Goal: Task Accomplishment & Management: Manage account settings

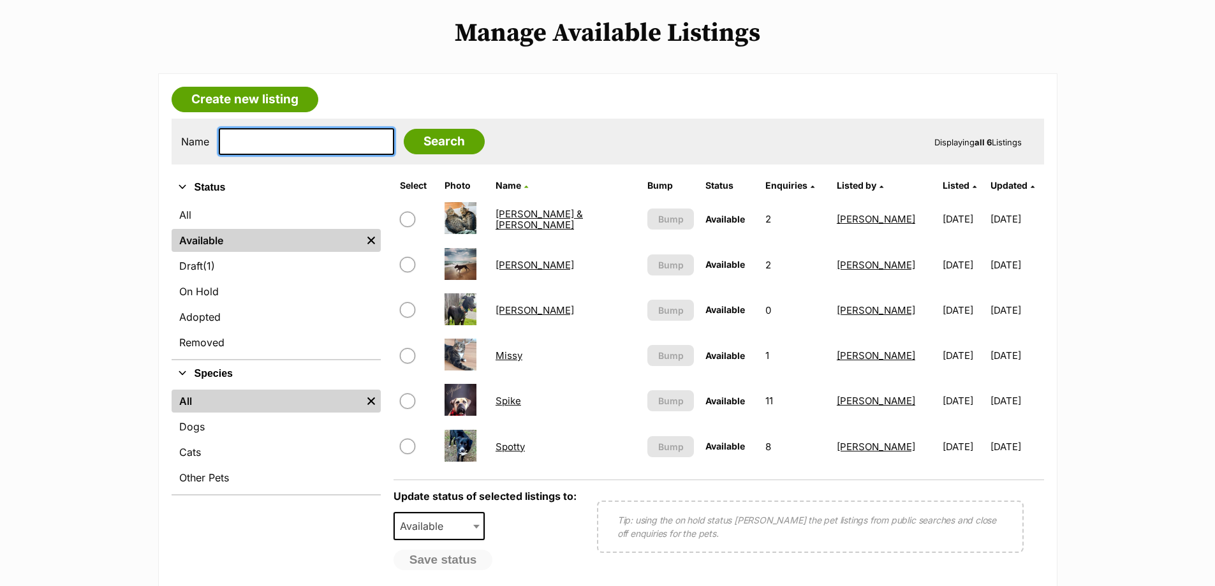
click at [272, 141] on input "text" at bounding box center [306, 141] width 175 height 27
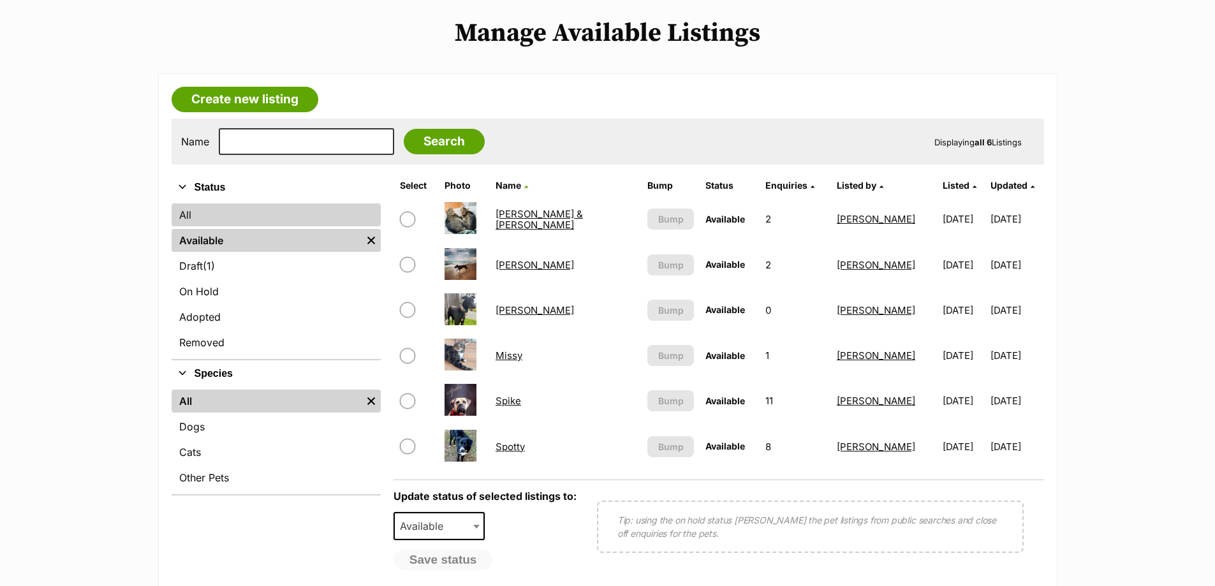
click at [181, 212] on link "All" at bounding box center [275, 214] width 209 height 23
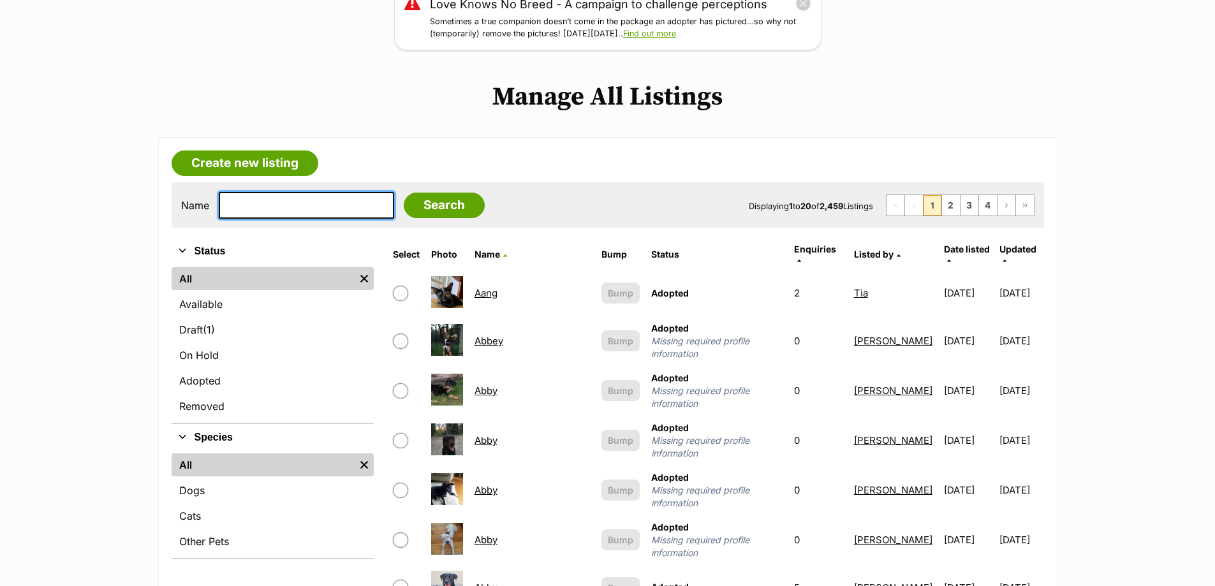
click at [296, 210] on input "text" at bounding box center [306, 205] width 175 height 27
type input "pearl"
click at [404, 193] on input "Search" at bounding box center [444, 206] width 81 height 26
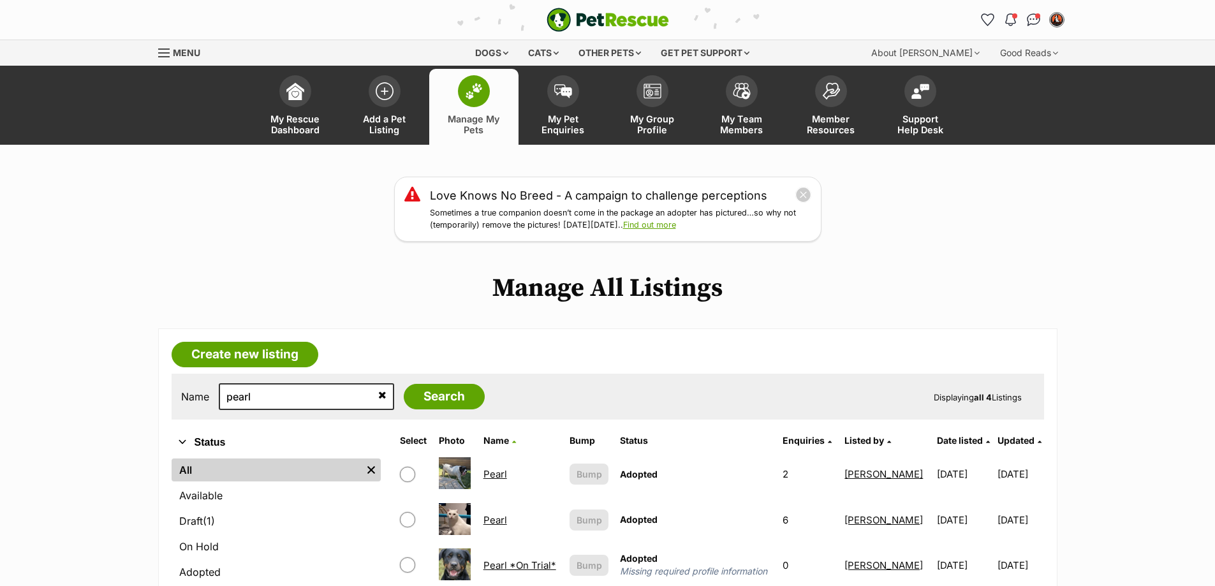
click at [449, 467] on img at bounding box center [455, 473] width 32 height 32
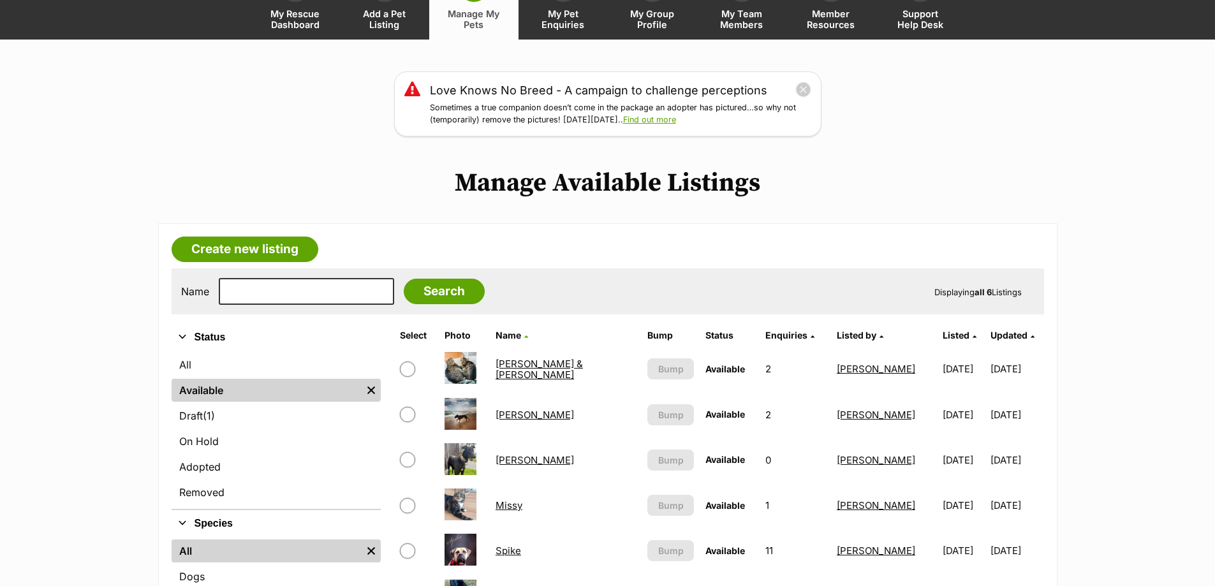
scroll to position [255, 0]
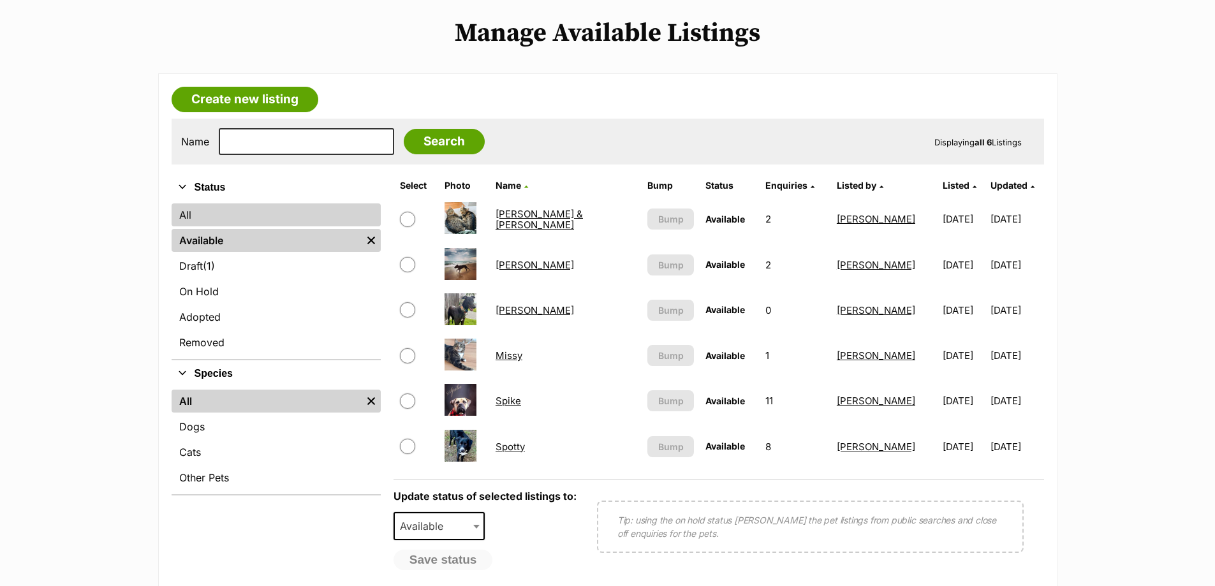
click at [252, 208] on link "All" at bounding box center [275, 214] width 209 height 23
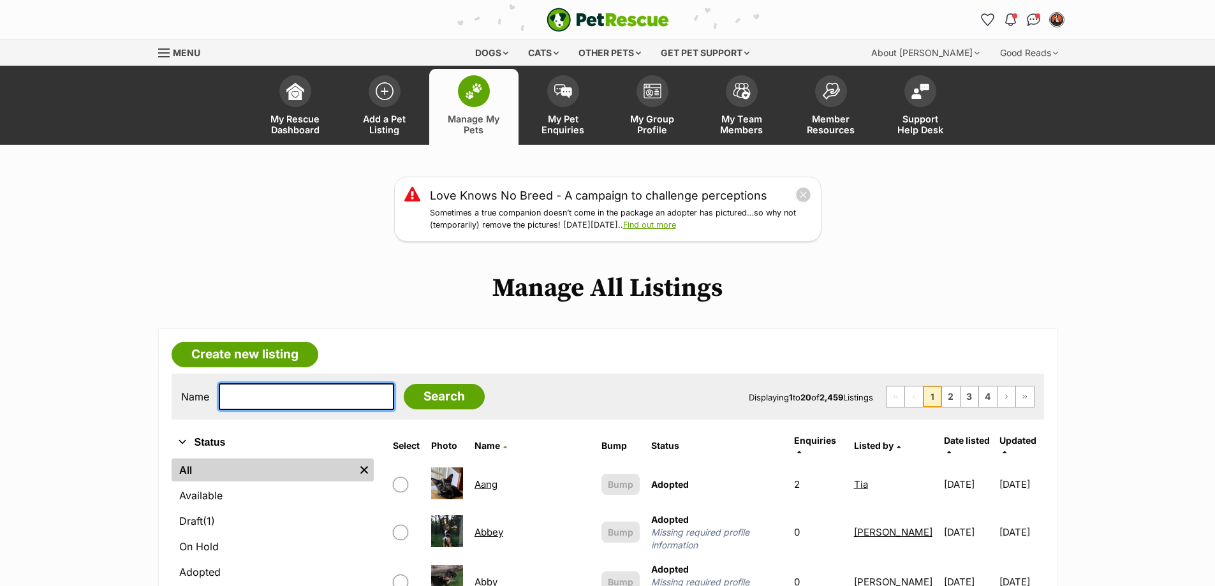
click at [280, 395] on input "text" at bounding box center [306, 396] width 175 height 27
type input "pearl"
click at [427, 404] on input "Search" at bounding box center [444, 397] width 81 height 26
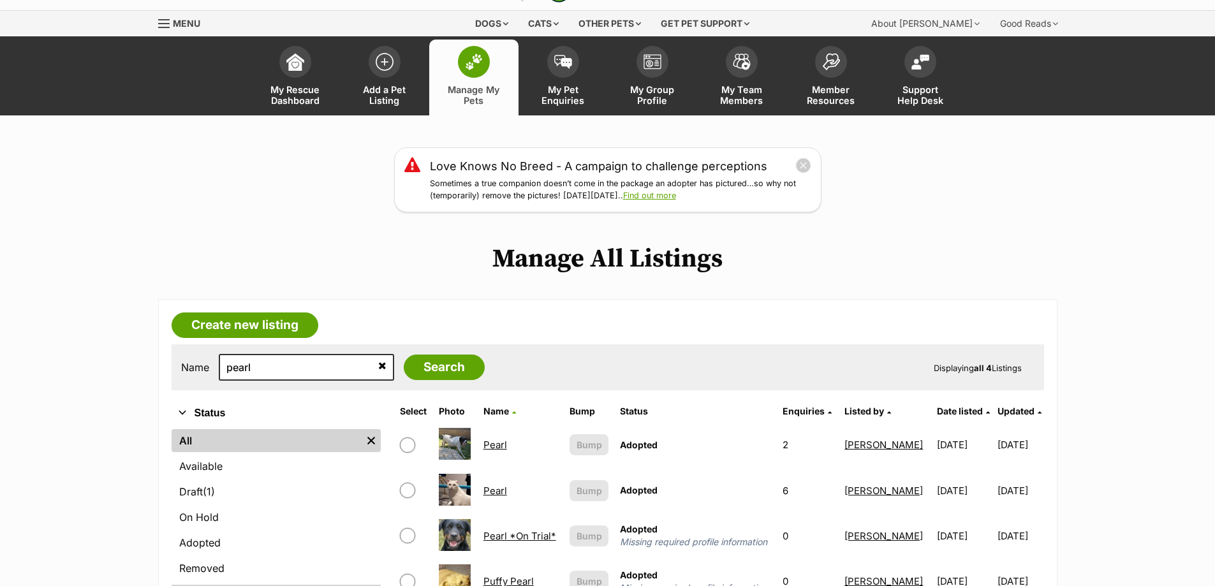
scroll to position [64, 0]
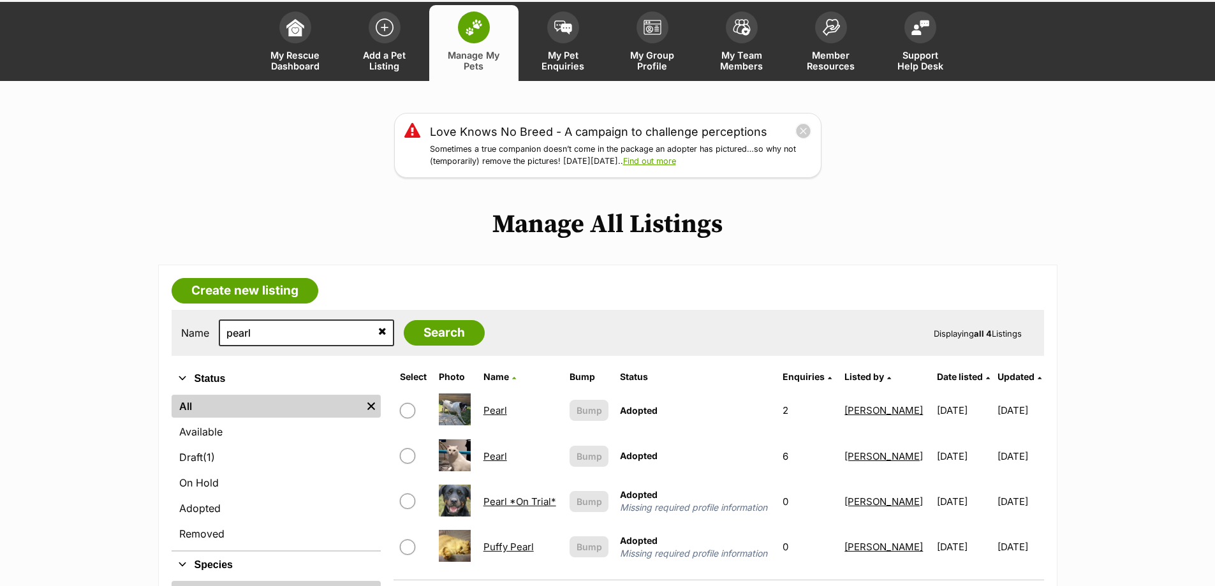
click at [504, 407] on link "Pearl" at bounding box center [495, 410] width 24 height 12
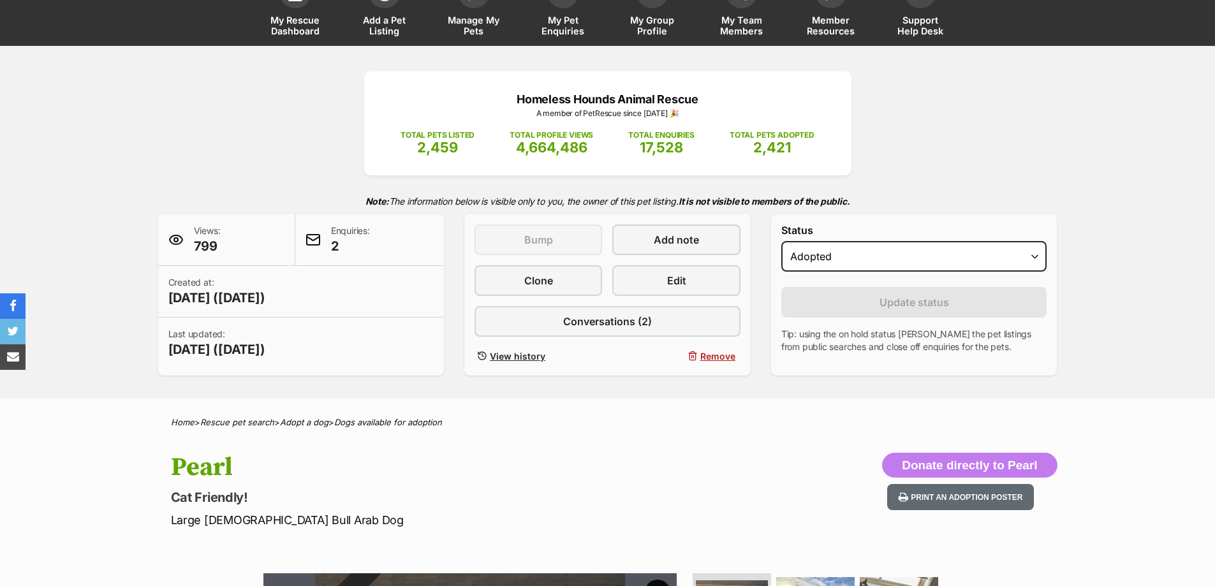
scroll to position [191, 0]
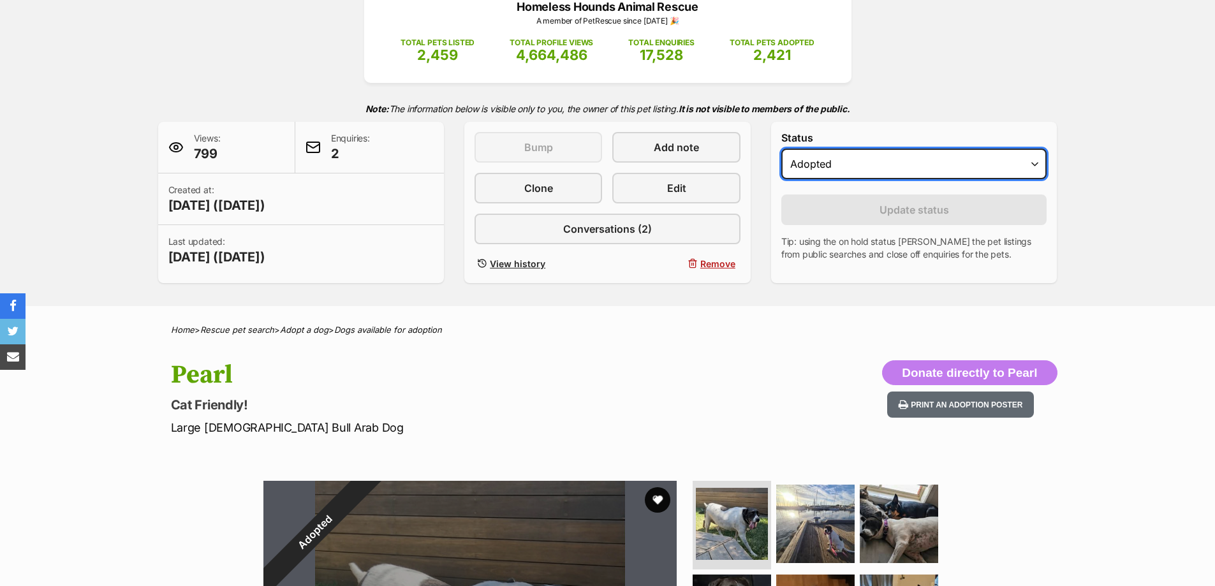
click at [841, 173] on select "Draft - not available as listing has enquires Available On hold Adopted" at bounding box center [914, 164] width 266 height 31
select select "active"
click at [781, 149] on select "Draft - not available as listing has enquires Available On hold Adopted" at bounding box center [914, 164] width 266 height 31
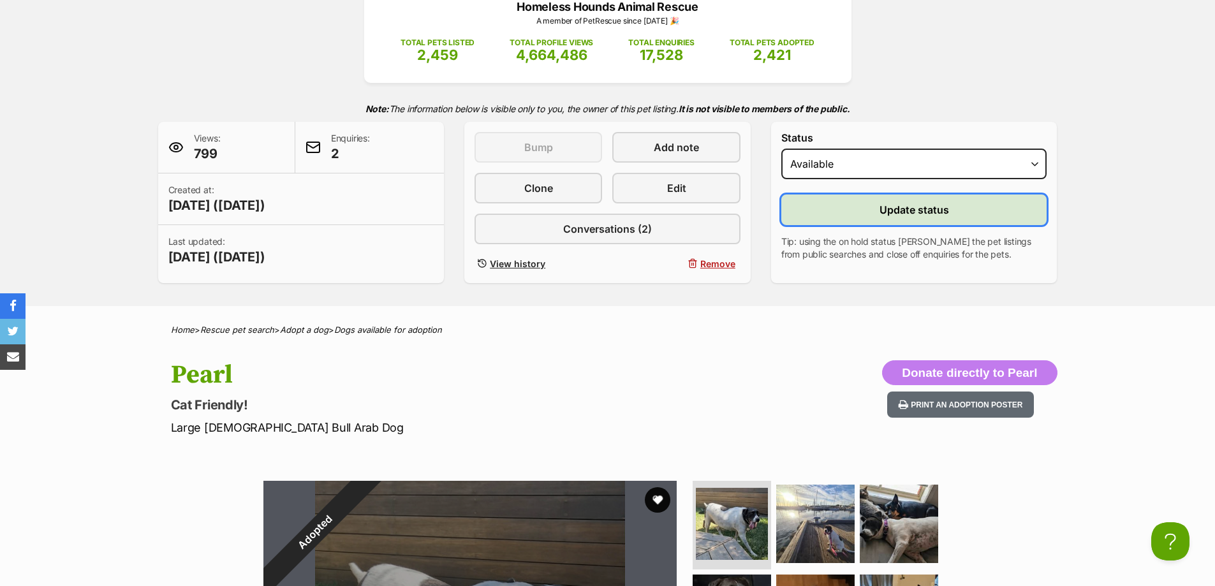
click at [850, 212] on button "Update status" at bounding box center [914, 209] width 266 height 31
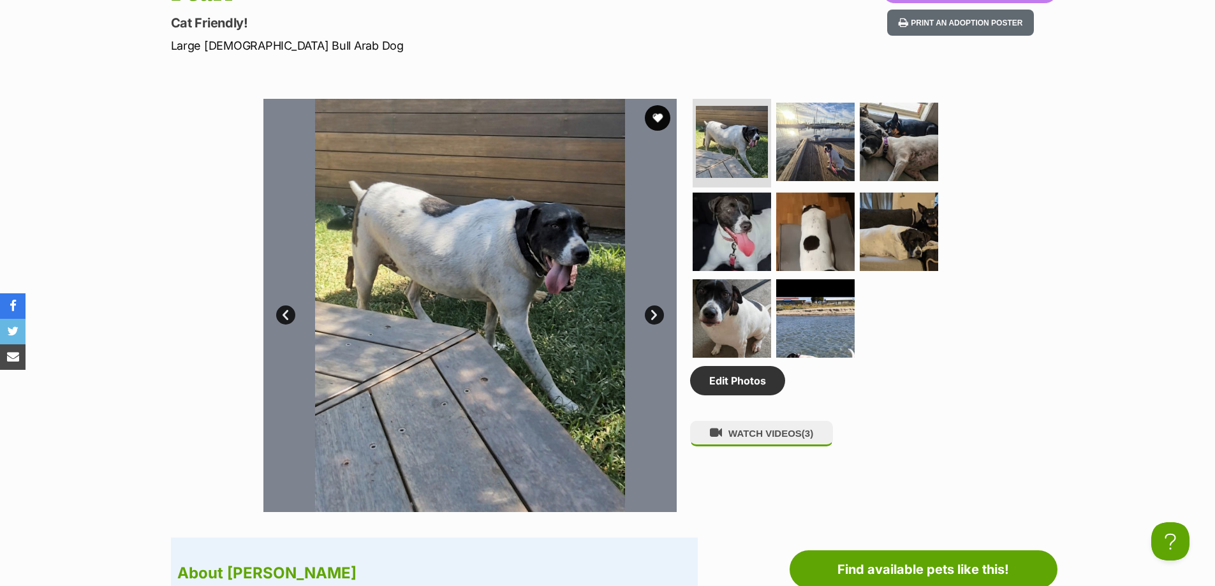
scroll to position [574, 0]
click at [740, 383] on link "Edit Photos" at bounding box center [737, 379] width 95 height 29
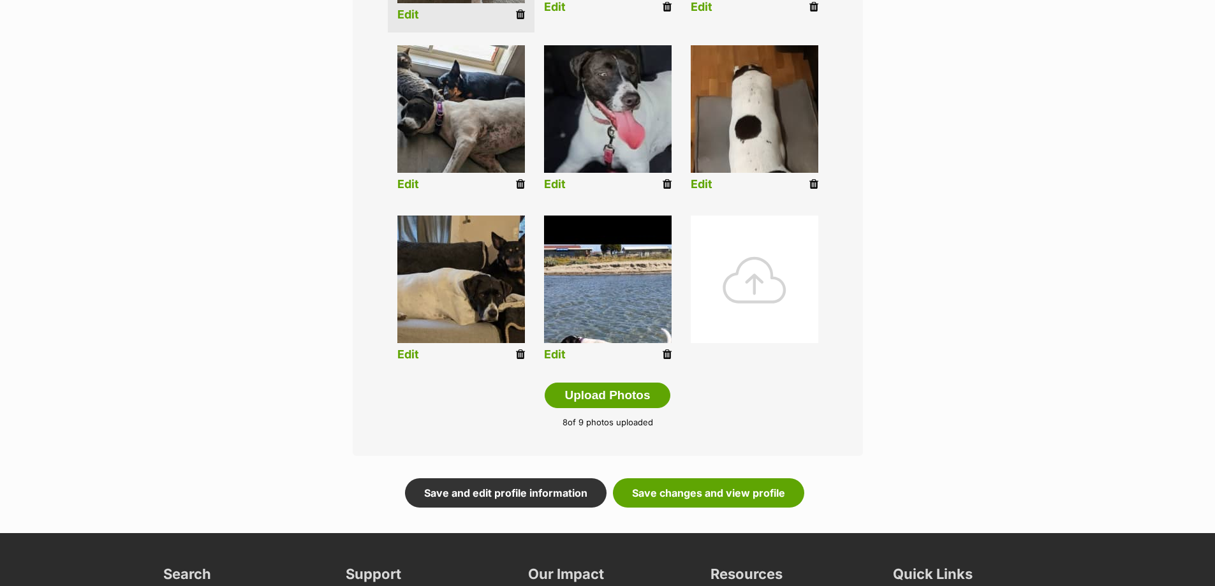
scroll to position [638, 0]
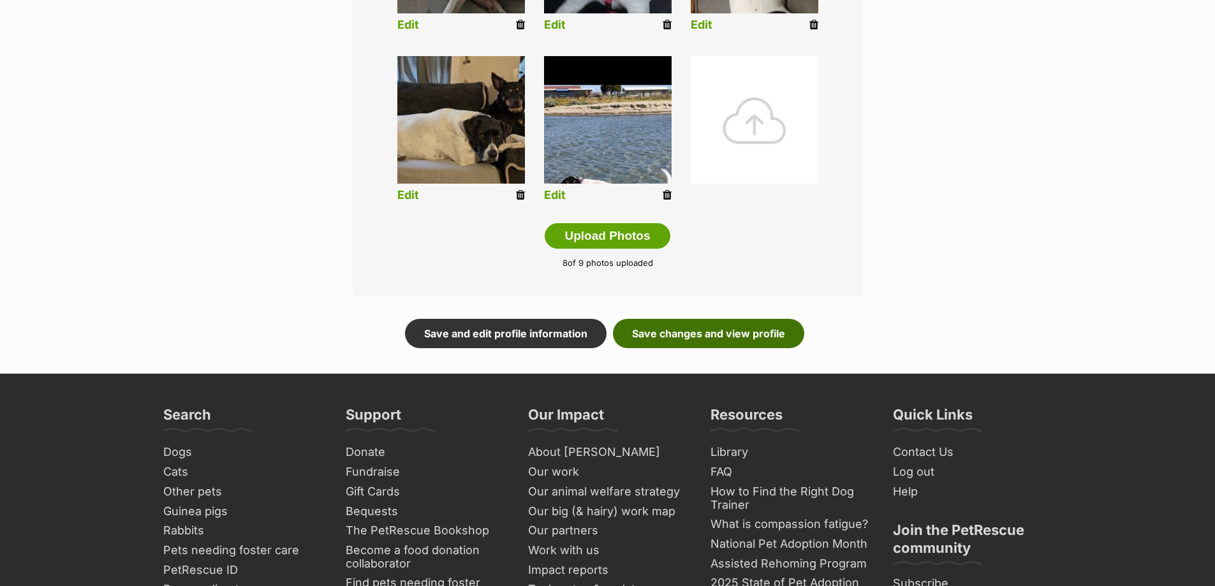
click at [735, 340] on link "Save changes and view profile" at bounding box center [708, 333] width 191 height 29
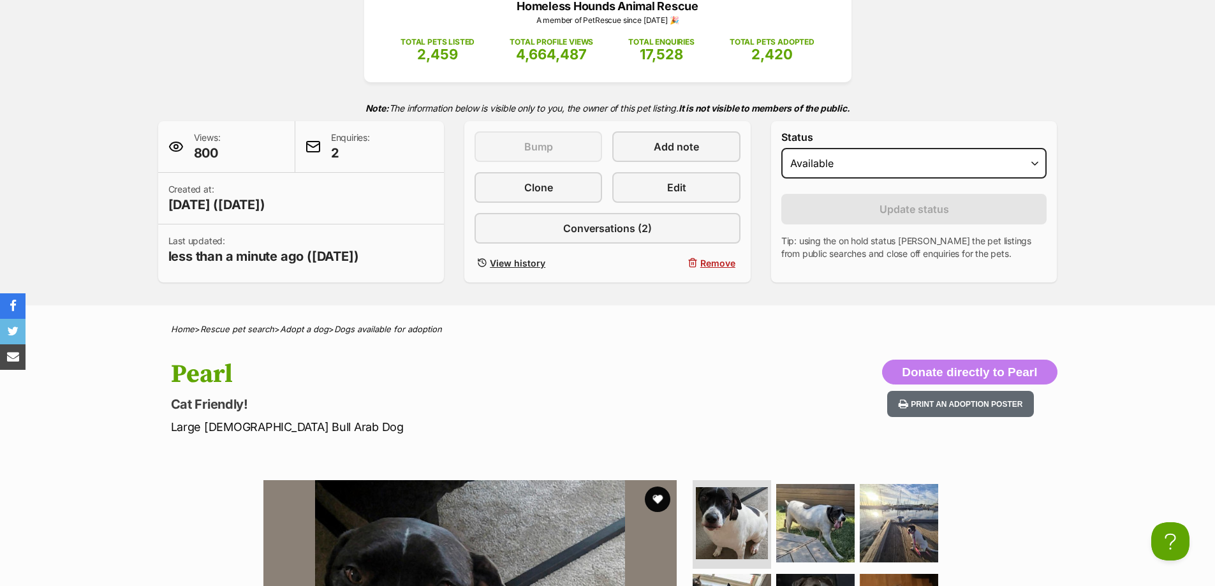
scroll to position [191, 0]
click at [685, 179] on link "Edit" at bounding box center [676, 188] width 128 height 31
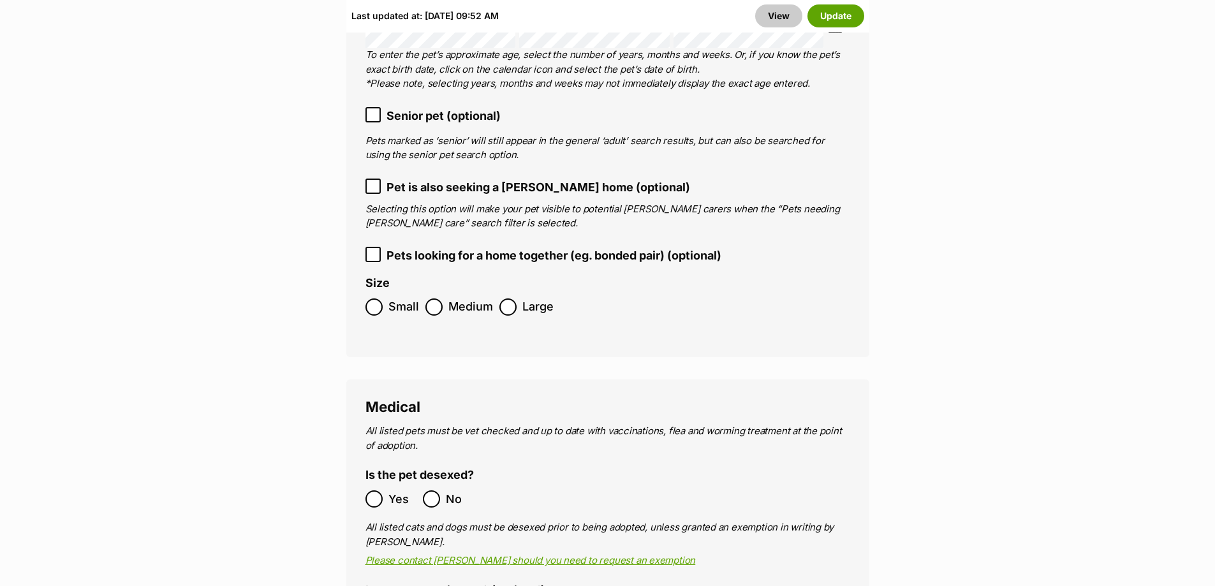
scroll to position [2040, 0]
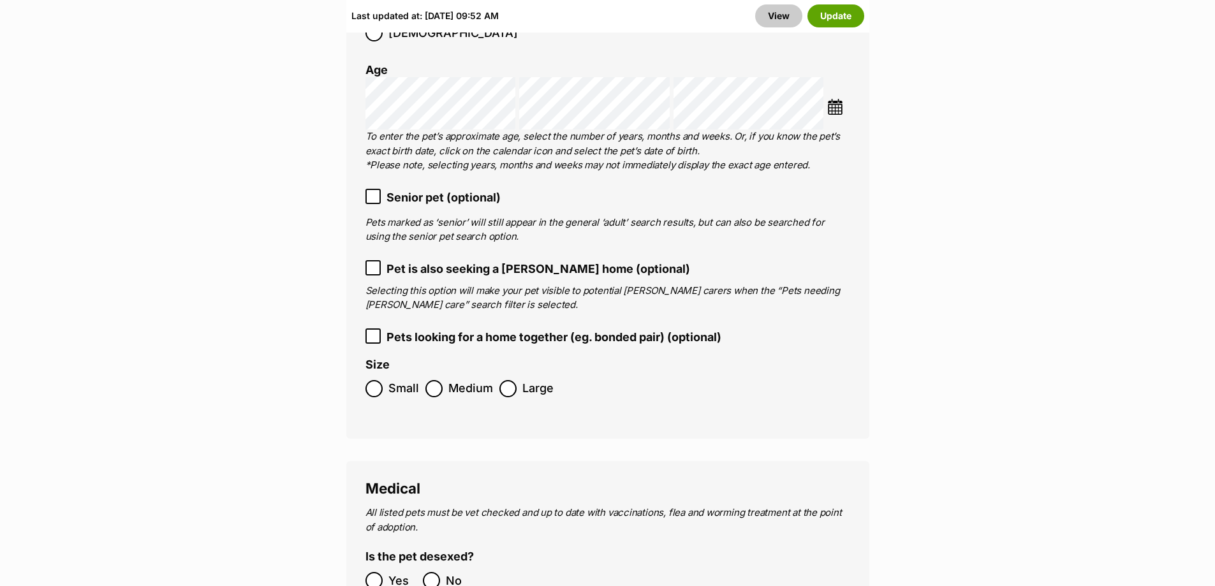
click at [371, 263] on icon at bounding box center [373, 267] width 9 height 9
click at [838, 22] on button "Update" at bounding box center [835, 15] width 57 height 23
